Goal: Information Seeking & Learning: Learn about a topic

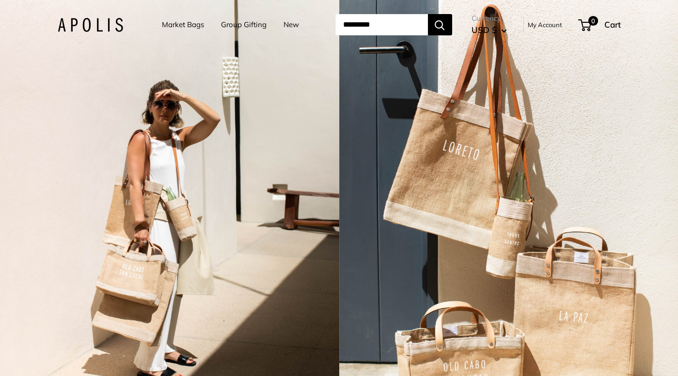
click at [173, 26] on link "Market Bags" at bounding box center [183, 25] width 42 height 14
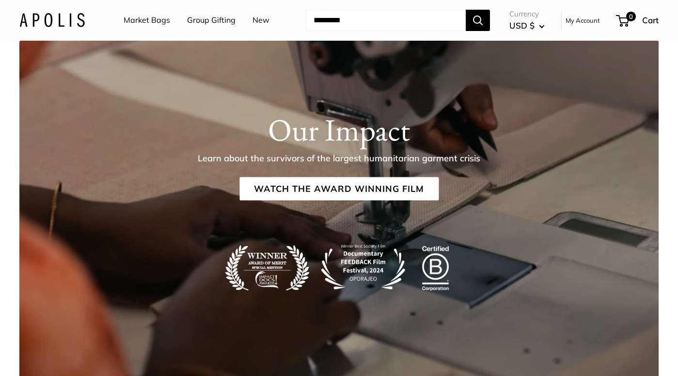
scroll to position [1592, 0]
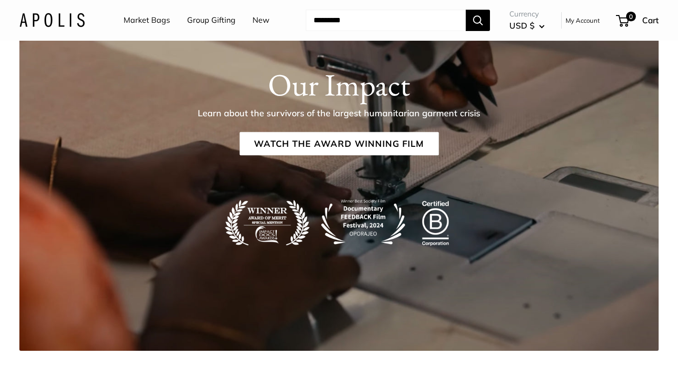
click at [155, 22] on link "Market Bags" at bounding box center [147, 20] width 47 height 15
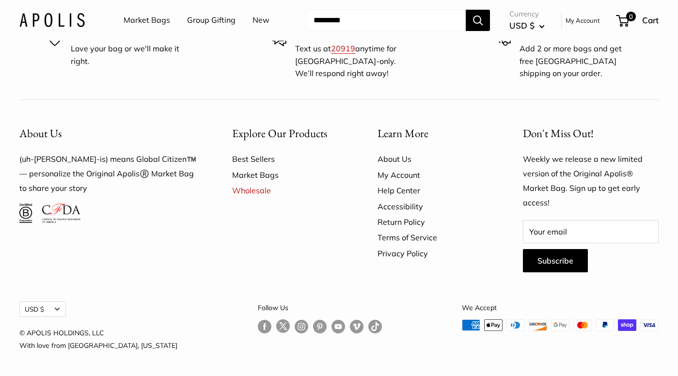
scroll to position [2723, 0]
click at [160, 19] on link "Market Bags" at bounding box center [147, 20] width 47 height 15
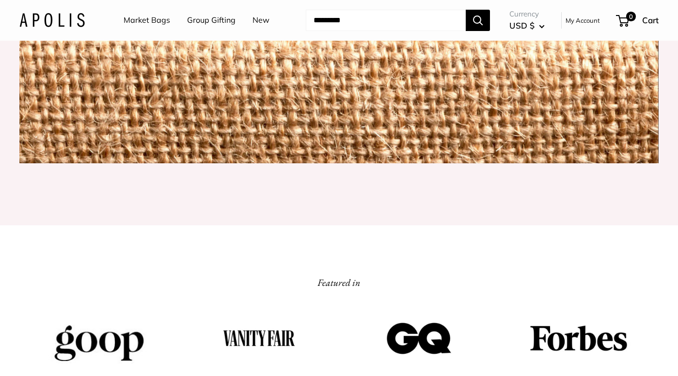
scroll to position [1134, 0]
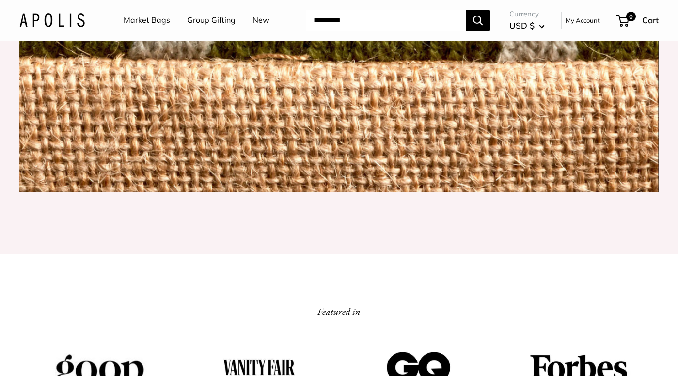
click at [263, 22] on link "New" at bounding box center [261, 20] width 17 height 15
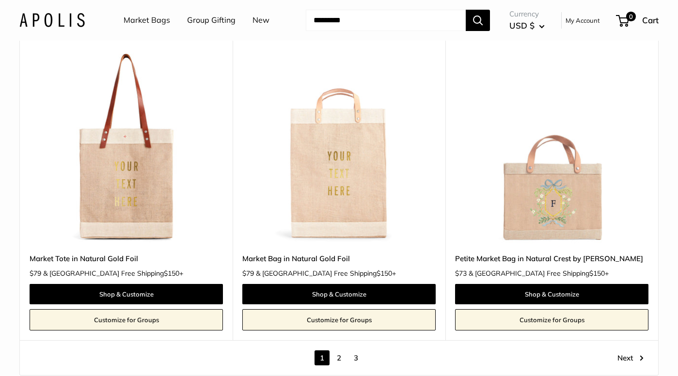
scroll to position [5244, 0]
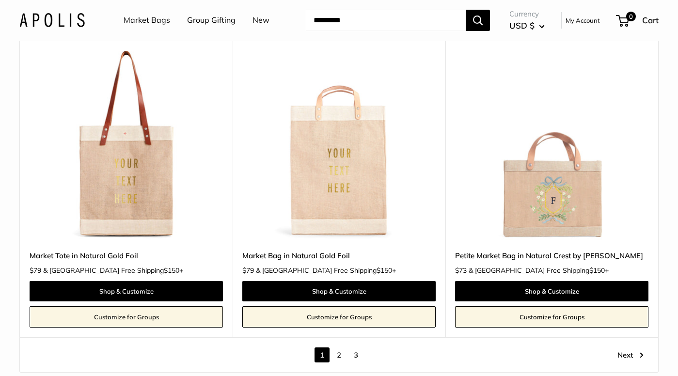
click at [341, 348] on link "2" at bounding box center [339, 355] width 15 height 15
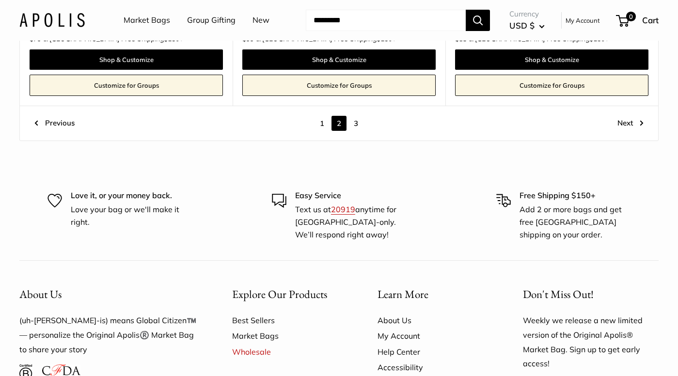
scroll to position [5285, 0]
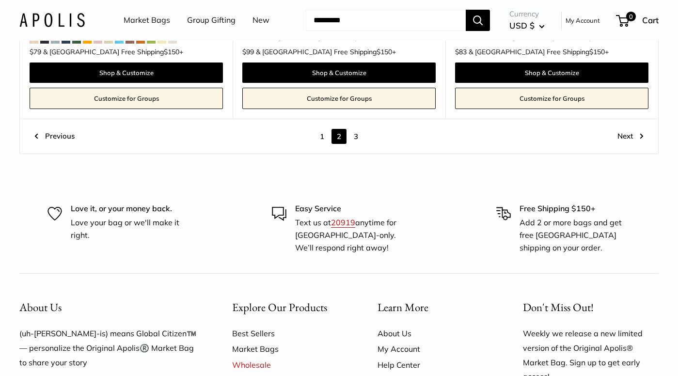
click at [357, 129] on link "3" at bounding box center [356, 136] width 15 height 15
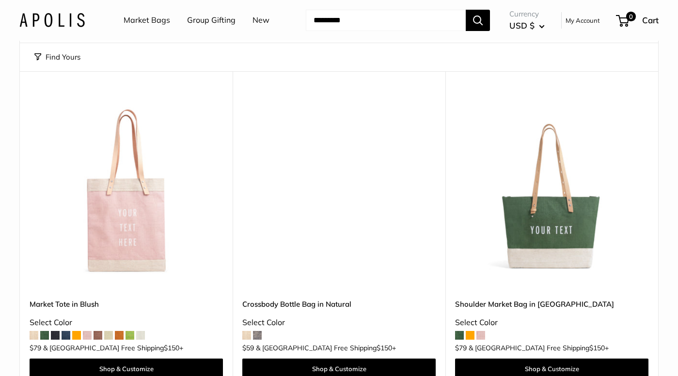
scroll to position [62, 0]
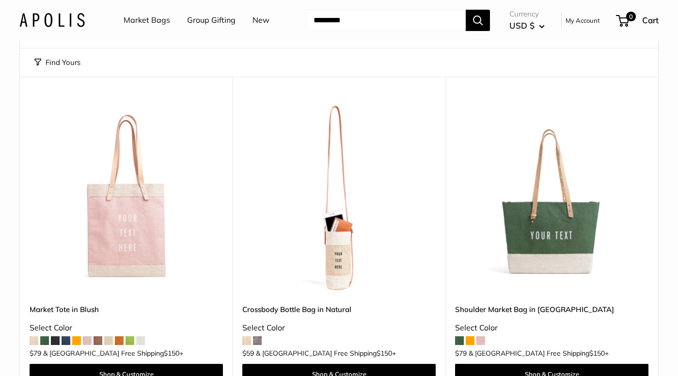
click at [368, 14] on input "Search..." at bounding box center [386, 20] width 160 height 21
type input "****"
click at [479, 20] on button "Search" at bounding box center [478, 20] width 24 height 21
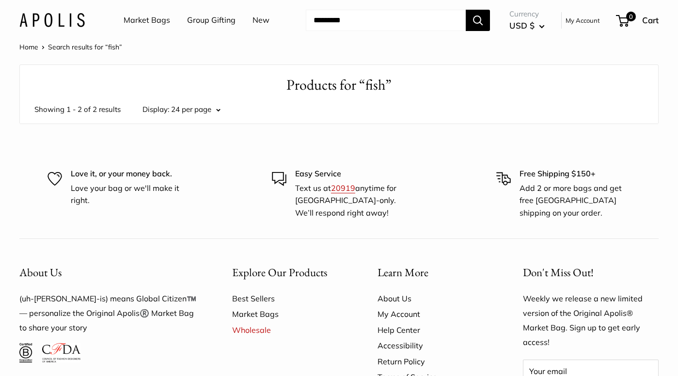
click at [340, 26] on input "Search..." at bounding box center [386, 20] width 160 height 21
type input "****"
click at [479, 20] on button "Search" at bounding box center [478, 20] width 24 height 21
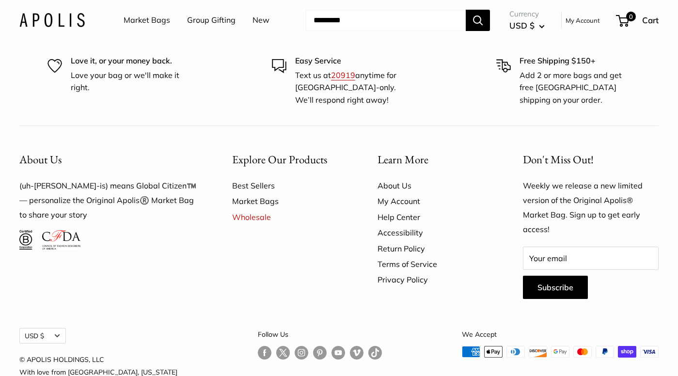
scroll to position [106, 0]
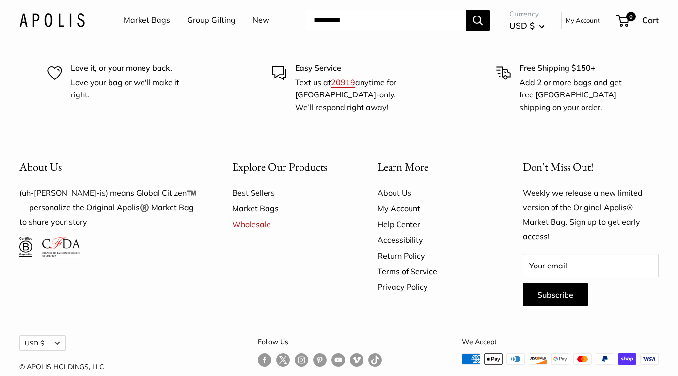
click at [262, 19] on link "New" at bounding box center [261, 20] width 17 height 15
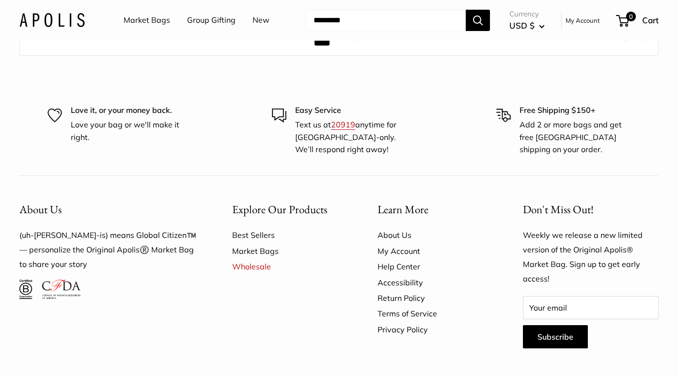
scroll to position [5565, 0]
